Goal: Transaction & Acquisition: Purchase product/service

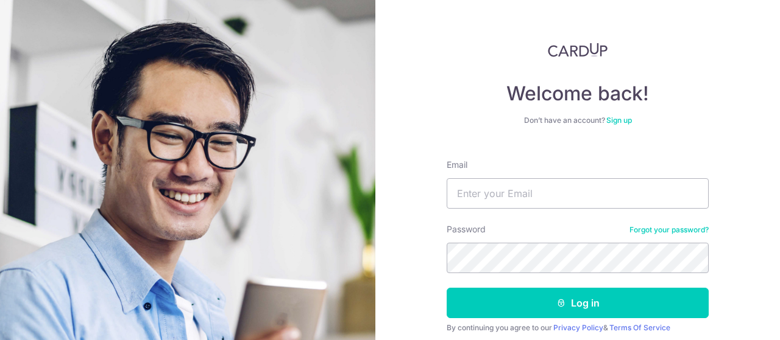
type input "[EMAIL_ADDRESS][DOMAIN_NAME]"
click at [565, 281] on form "Email nictan16@gmail.com Password Forgot your password? Log in By continuing yo…" at bounding box center [577, 261] width 262 height 222
click at [446, 288] on button "Log in" at bounding box center [577, 303] width 262 height 30
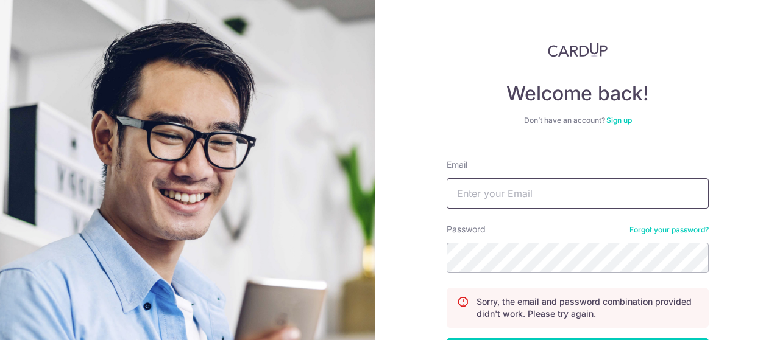
click at [610, 189] on input "Email" at bounding box center [577, 193] width 262 height 30
type input "nictan16@gmail.com"
click at [557, 241] on div "Password Forgot your password?" at bounding box center [577, 249] width 262 height 50
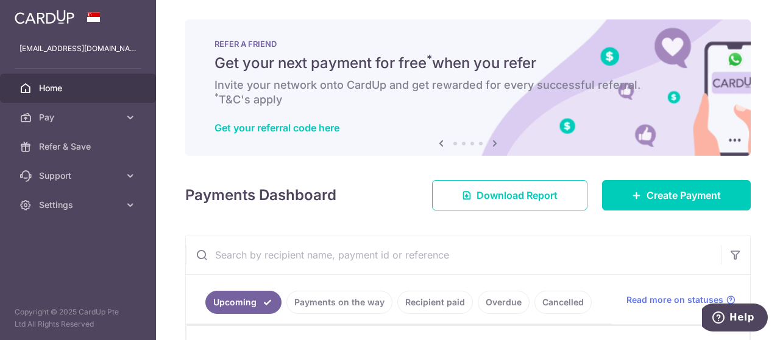
scroll to position [183, 0]
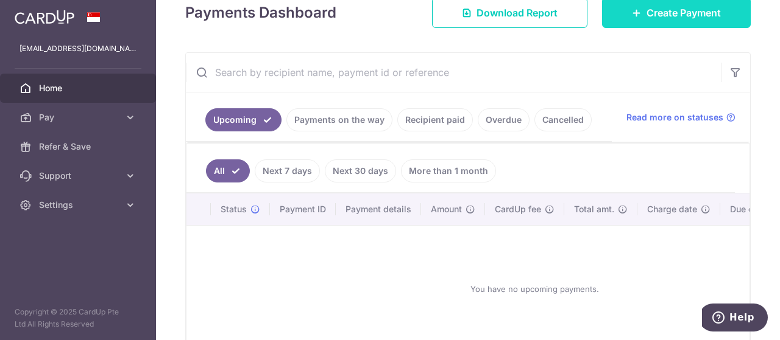
click at [658, 15] on span "Create Payment" at bounding box center [683, 12] width 74 height 15
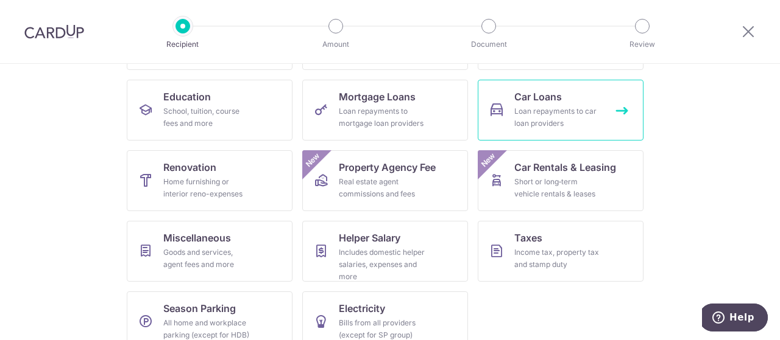
scroll to position [61, 0]
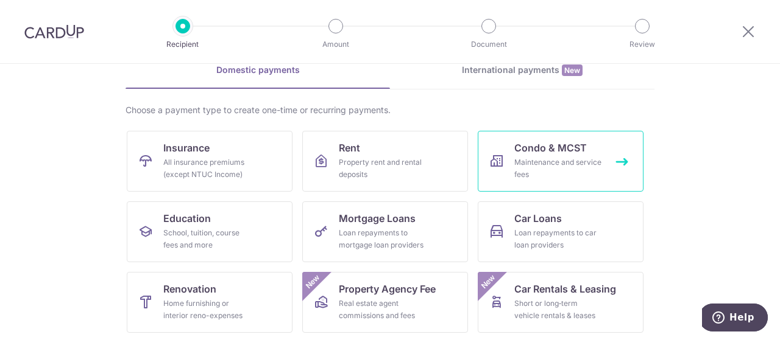
click at [531, 165] on div "Maintenance and service fees" at bounding box center [558, 169] width 88 height 24
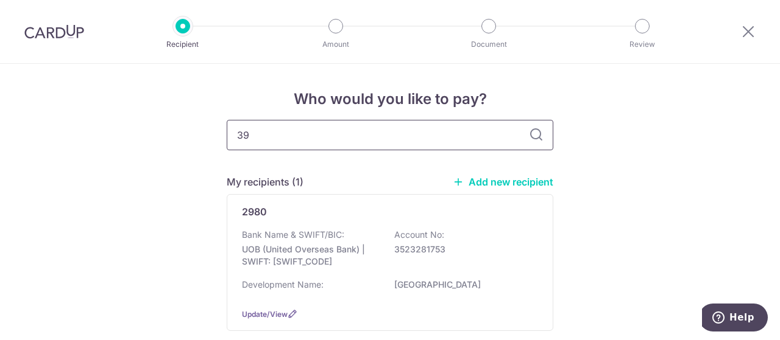
type input "3"
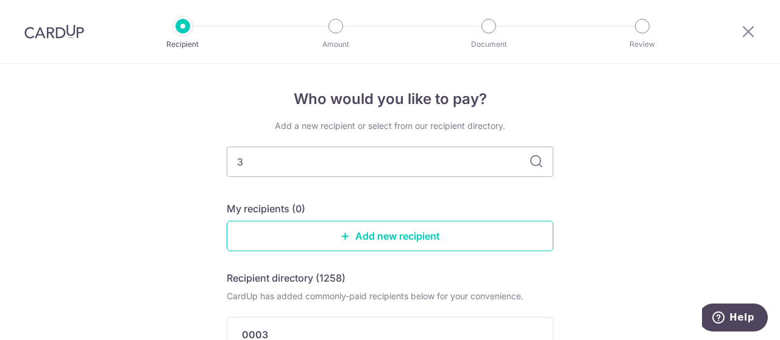
type input "38"
type input "3893"
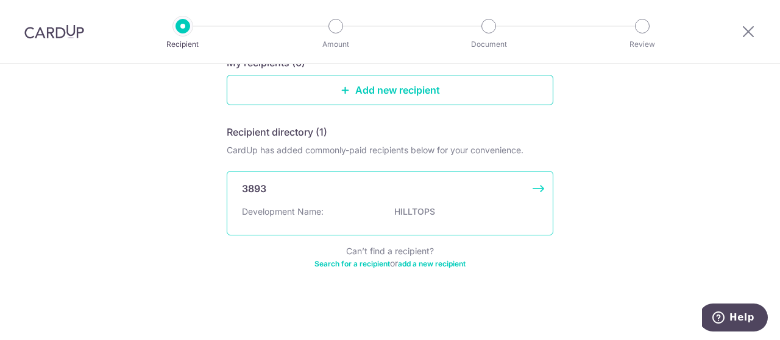
click at [269, 206] on p "Development Name:" at bounding box center [283, 212] width 82 height 12
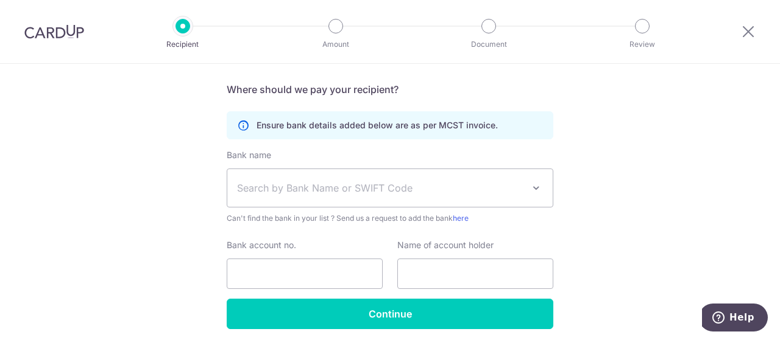
scroll to position [305, 0]
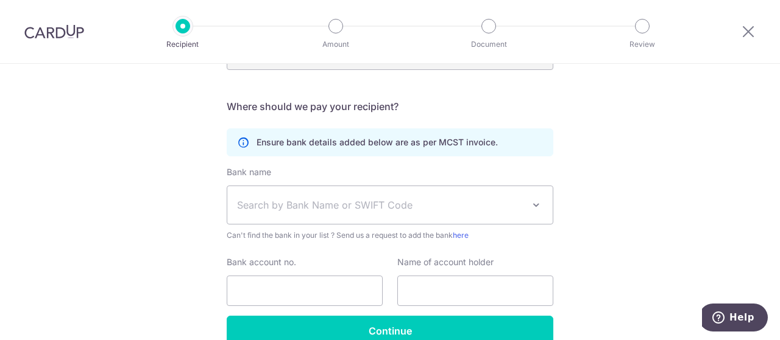
click at [341, 200] on span "Search by Bank Name or SWIFT Code" at bounding box center [380, 205] width 286 height 15
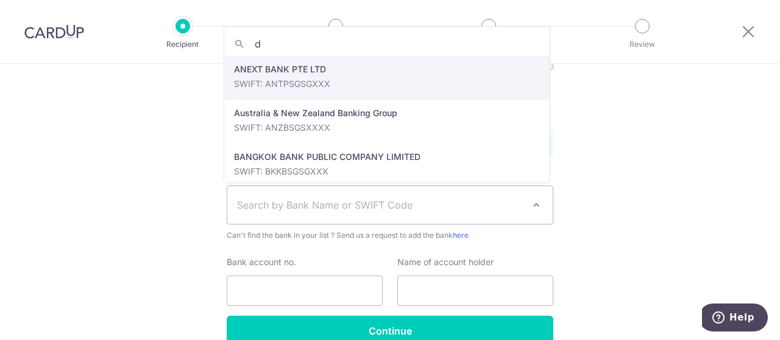
type input "db"
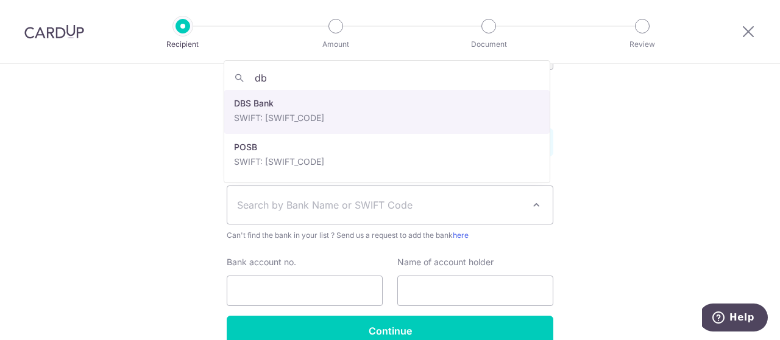
select select "6"
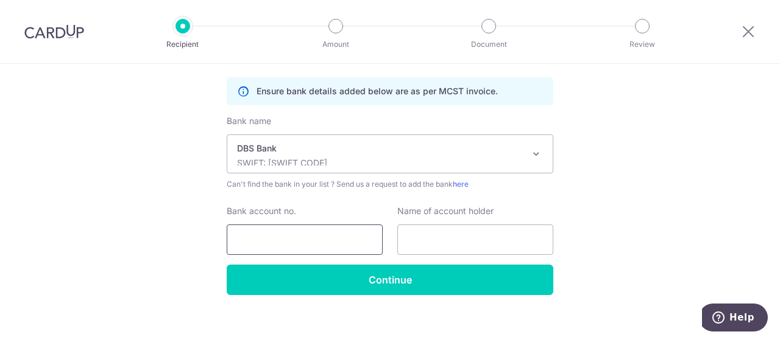
scroll to position [365, 0]
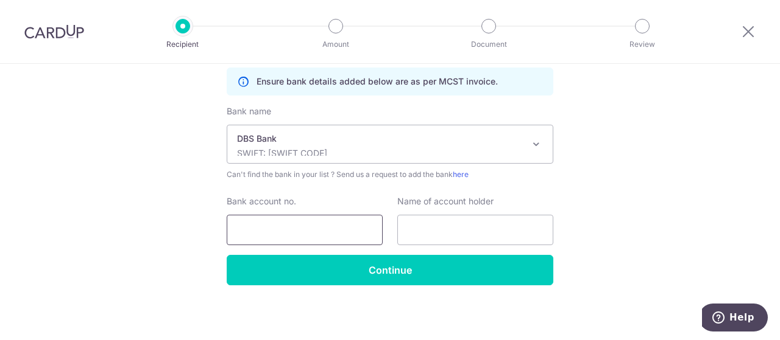
click at [305, 219] on input "Bank account no." at bounding box center [305, 230] width 156 height 30
type input "0039392168"
click at [433, 230] on input "text" at bounding box center [475, 230] width 156 height 30
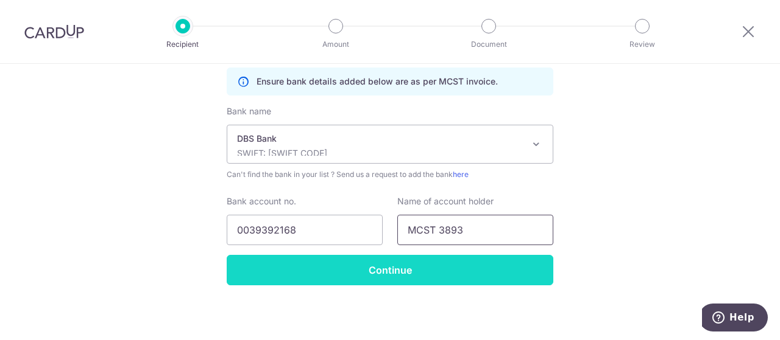
type input "MCST 3893"
click at [392, 262] on input "Continue" at bounding box center [390, 270] width 326 height 30
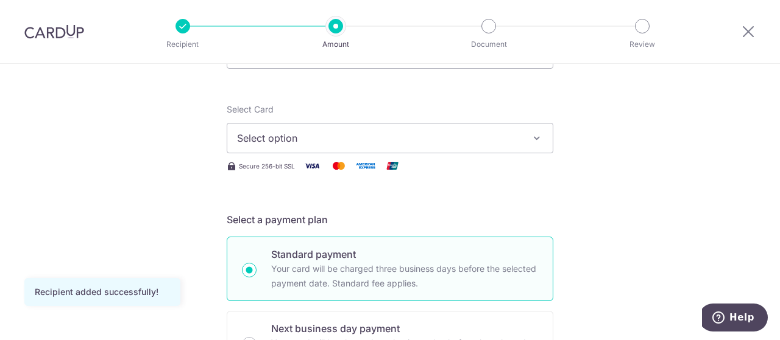
scroll to position [61, 0]
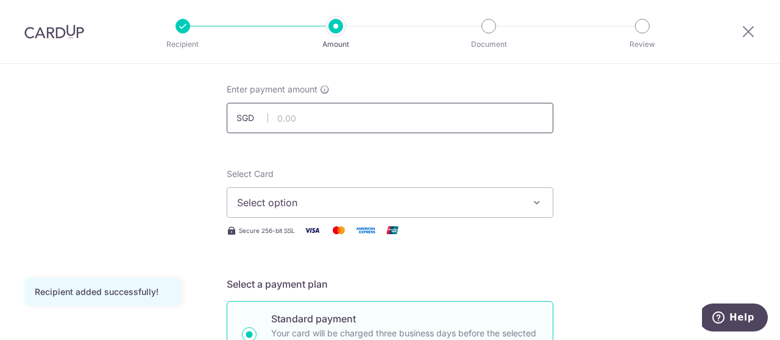
click at [379, 114] on input "text" at bounding box center [390, 118] width 326 height 30
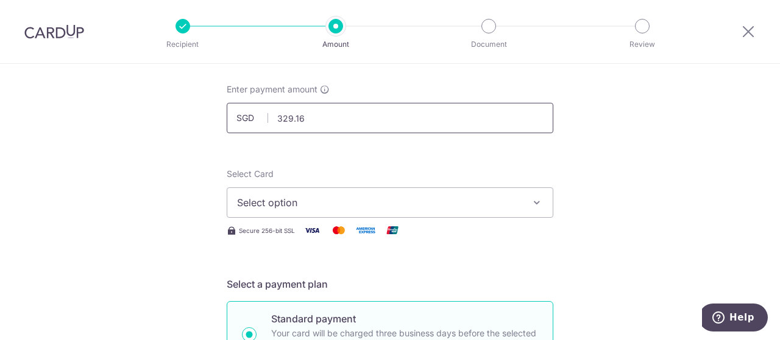
click at [288, 119] on input "329.16" at bounding box center [390, 118] width 326 height 30
type input "3,296.16"
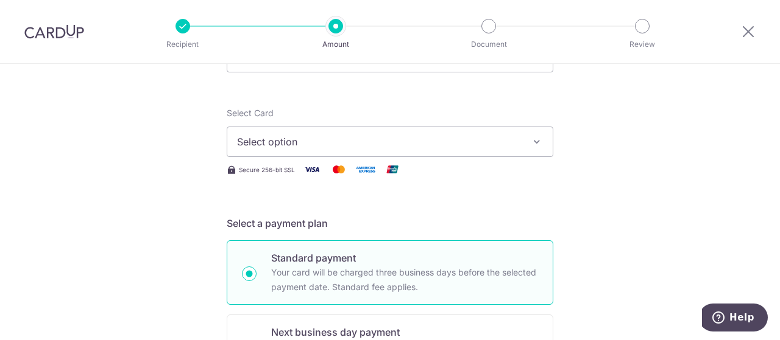
click at [455, 141] on span "Select option" at bounding box center [379, 142] width 284 height 15
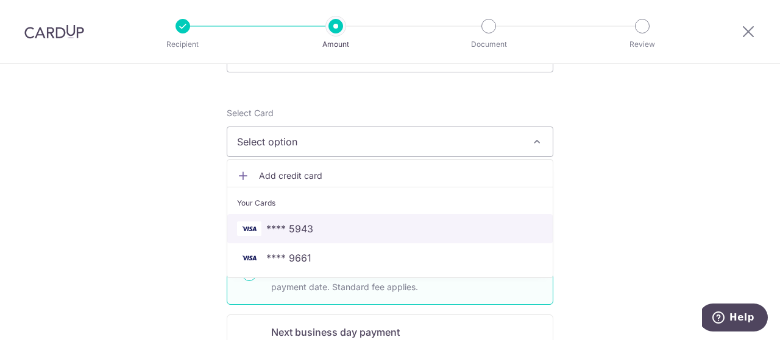
click at [407, 224] on span "**** 5943" at bounding box center [390, 229] width 306 height 15
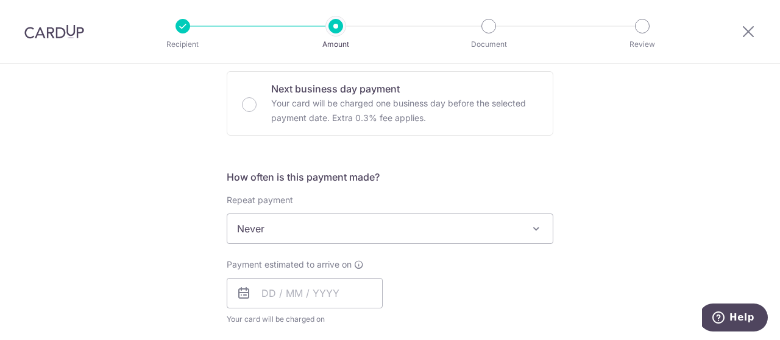
scroll to position [426, 0]
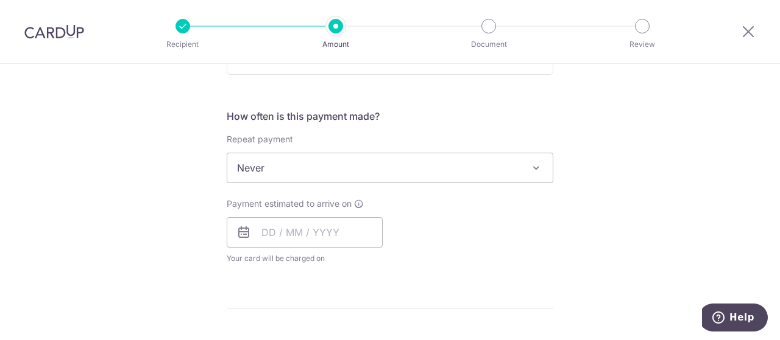
click at [463, 175] on span "Never" at bounding box center [389, 167] width 325 height 29
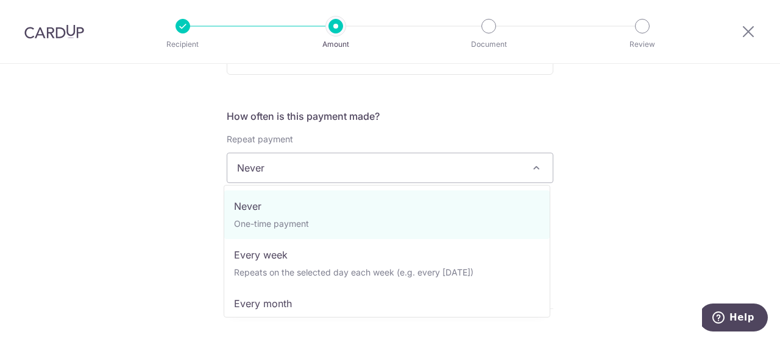
click at [463, 175] on span "Never" at bounding box center [389, 167] width 325 height 29
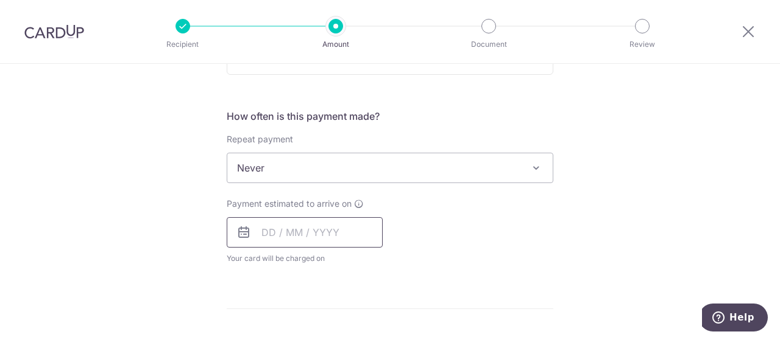
click at [286, 218] on input "text" at bounding box center [305, 232] width 156 height 30
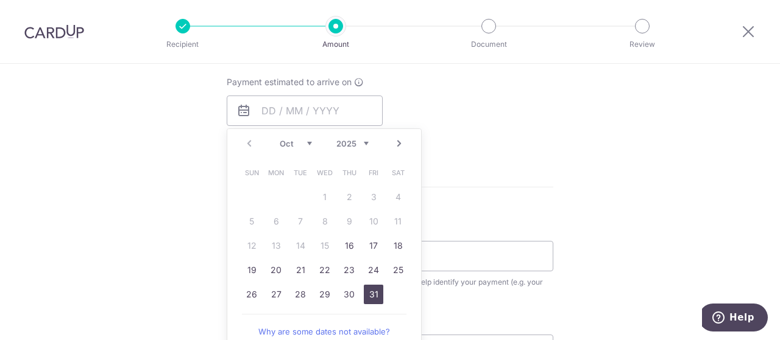
click at [369, 298] on link "31" at bounding box center [373, 294] width 19 height 19
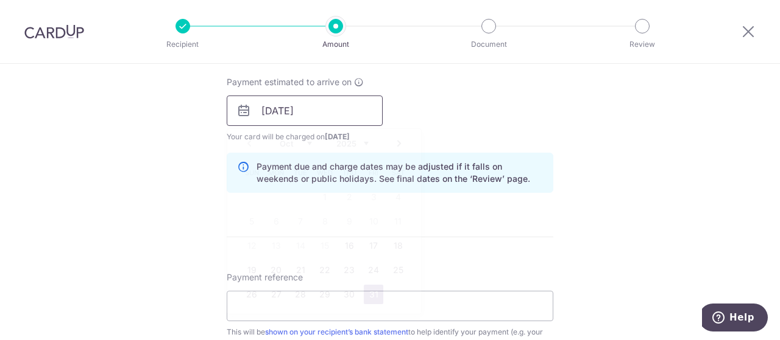
click at [318, 109] on input "31/10/2025" at bounding box center [305, 111] width 156 height 30
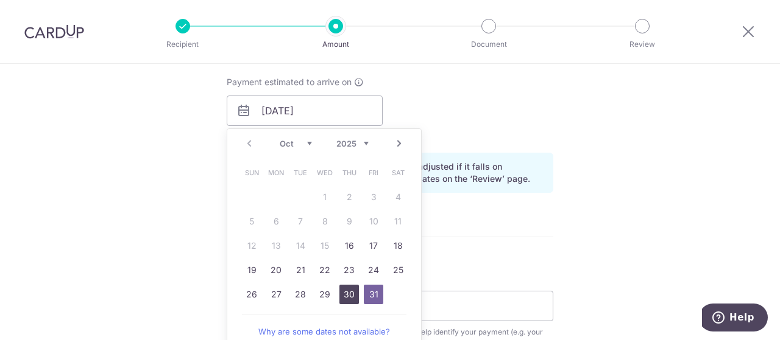
click at [342, 286] on link "30" at bounding box center [348, 294] width 19 height 19
type input "[DATE]"
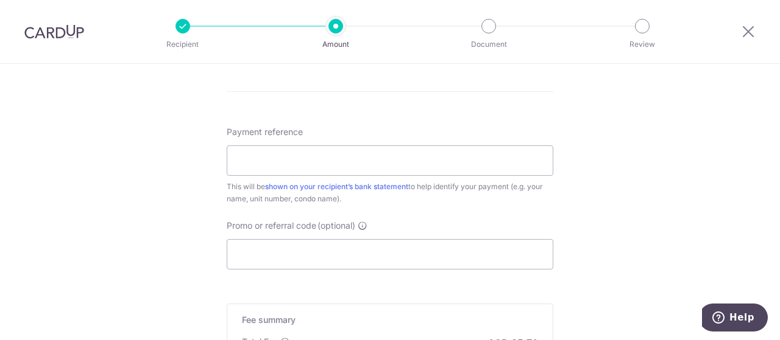
scroll to position [731, 0]
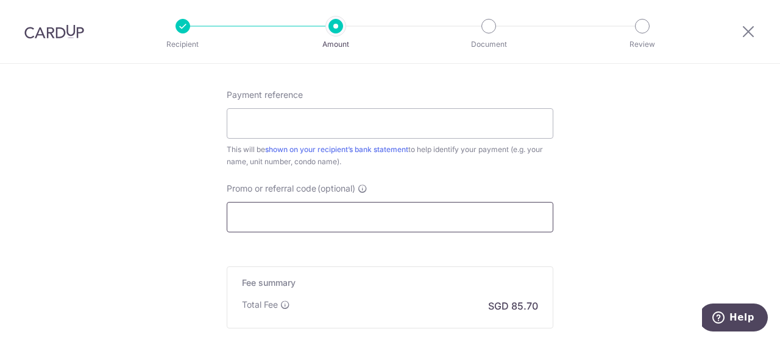
click at [311, 211] on input "Promo or referral code (optional)" at bounding box center [390, 217] width 326 height 30
paste input "OFF225"
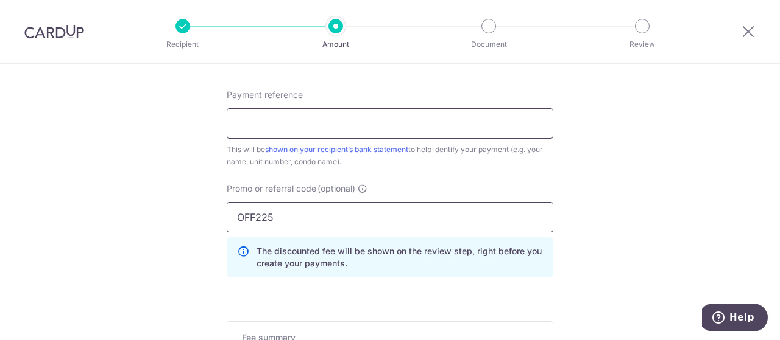
type input "OFF225"
click at [311, 122] on input "Payment reference" at bounding box center [390, 123] width 326 height 30
type input "[PHONE_NUMBER]"
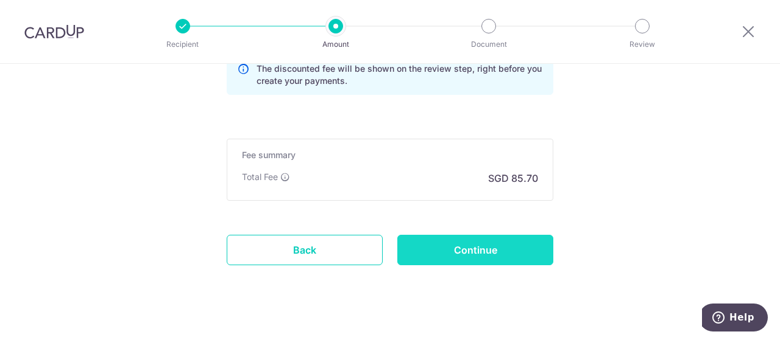
click at [503, 253] on input "Continue" at bounding box center [475, 250] width 156 height 30
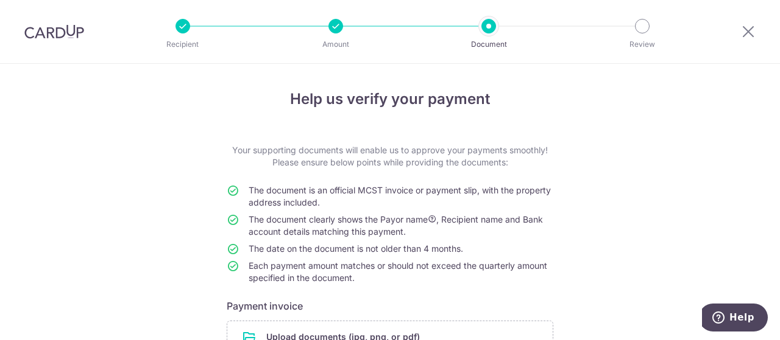
scroll to position [136, 0]
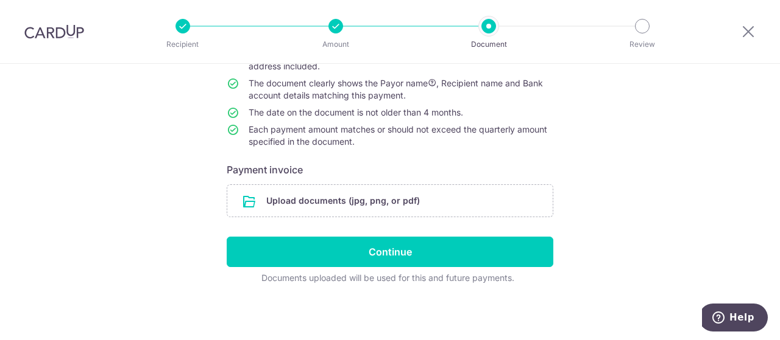
click at [611, 234] on div "Help us verify your payment Your supporting documents will enable us to approve…" at bounding box center [390, 135] width 780 height 414
click at [378, 205] on input "file" at bounding box center [389, 201] width 325 height 32
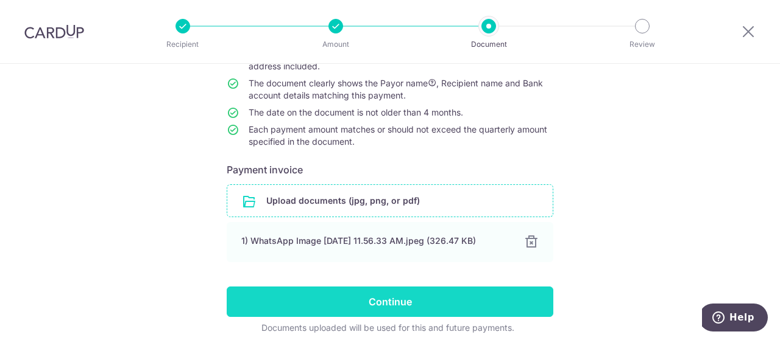
click at [460, 293] on input "Continue" at bounding box center [390, 302] width 326 height 30
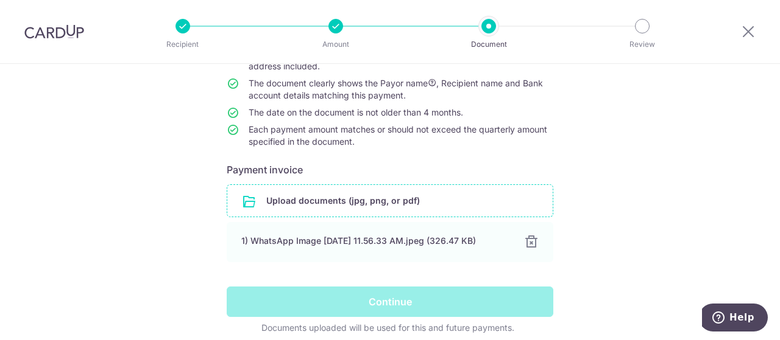
scroll to position [186, 0]
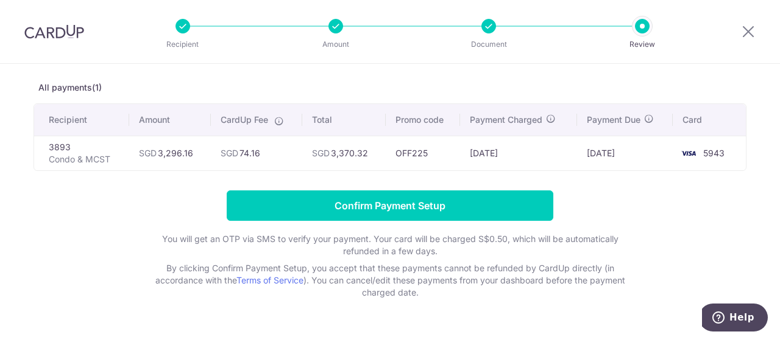
scroll to position [82, 0]
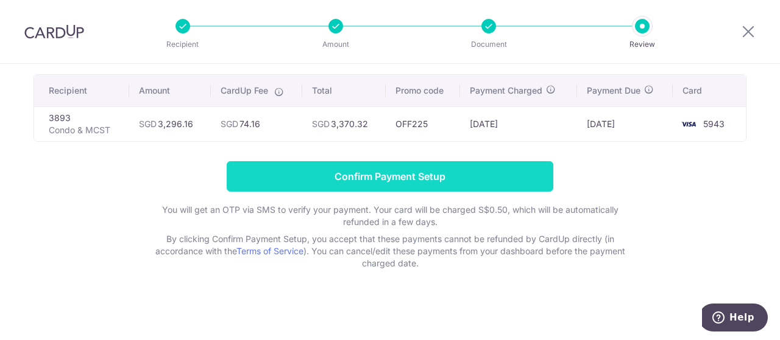
click at [473, 177] on input "Confirm Payment Setup" at bounding box center [390, 176] width 326 height 30
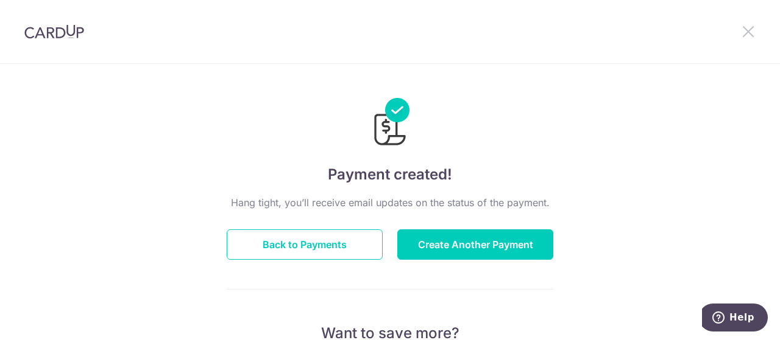
click at [749, 29] on icon at bounding box center [748, 31] width 15 height 15
